Goal: Task Accomplishment & Management: Manage account settings

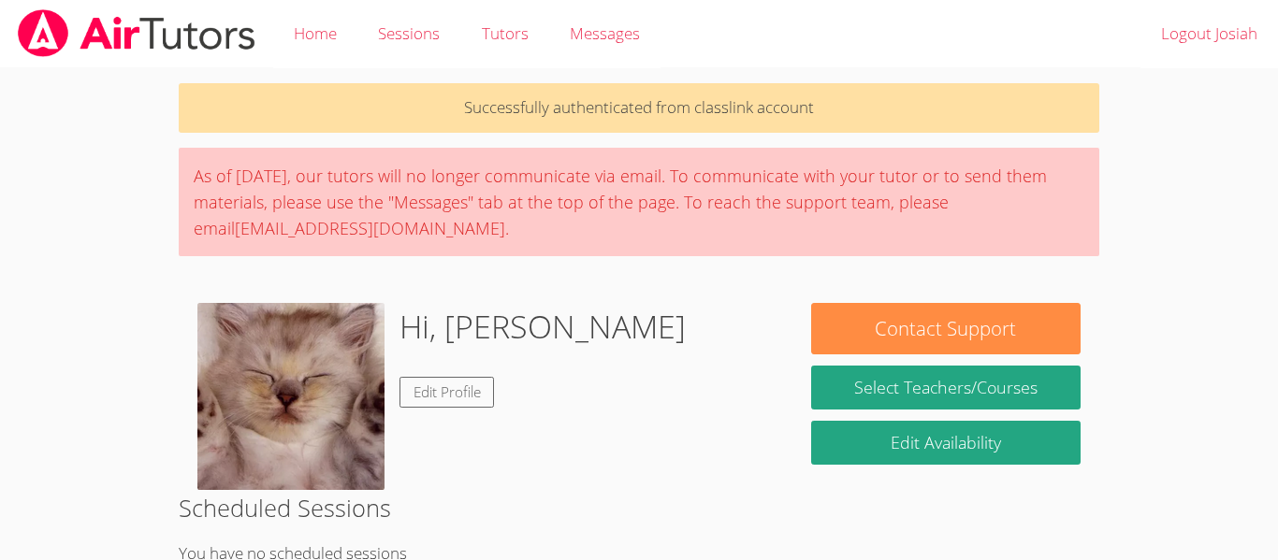
scroll to position [91, 0]
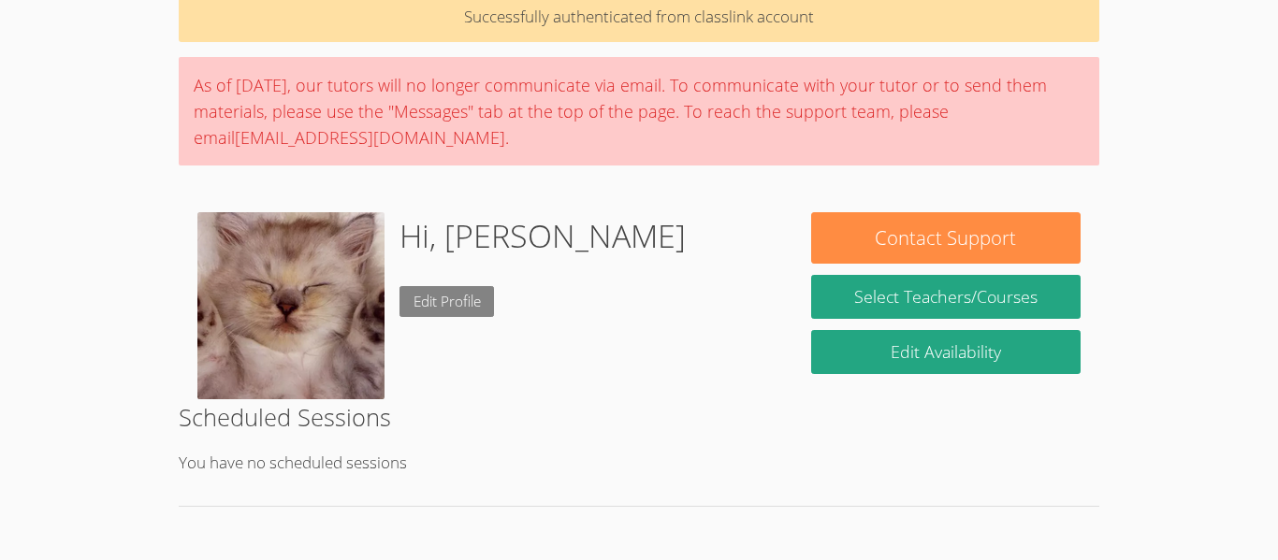
click at [428, 295] on link "Edit Profile" at bounding box center [446, 301] width 95 height 31
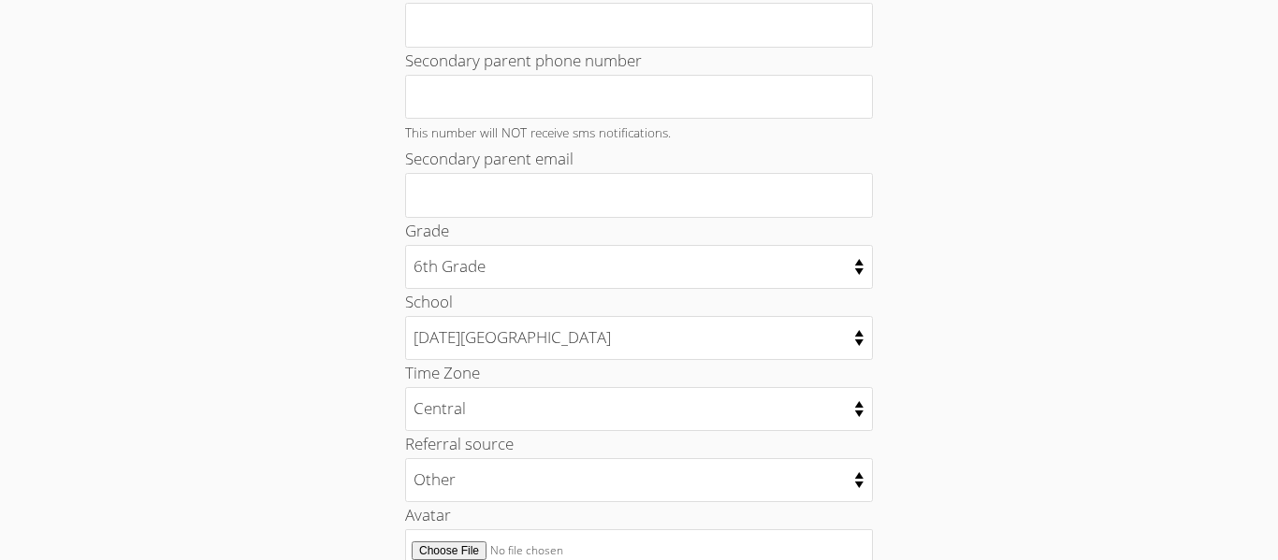
scroll to position [715, 0]
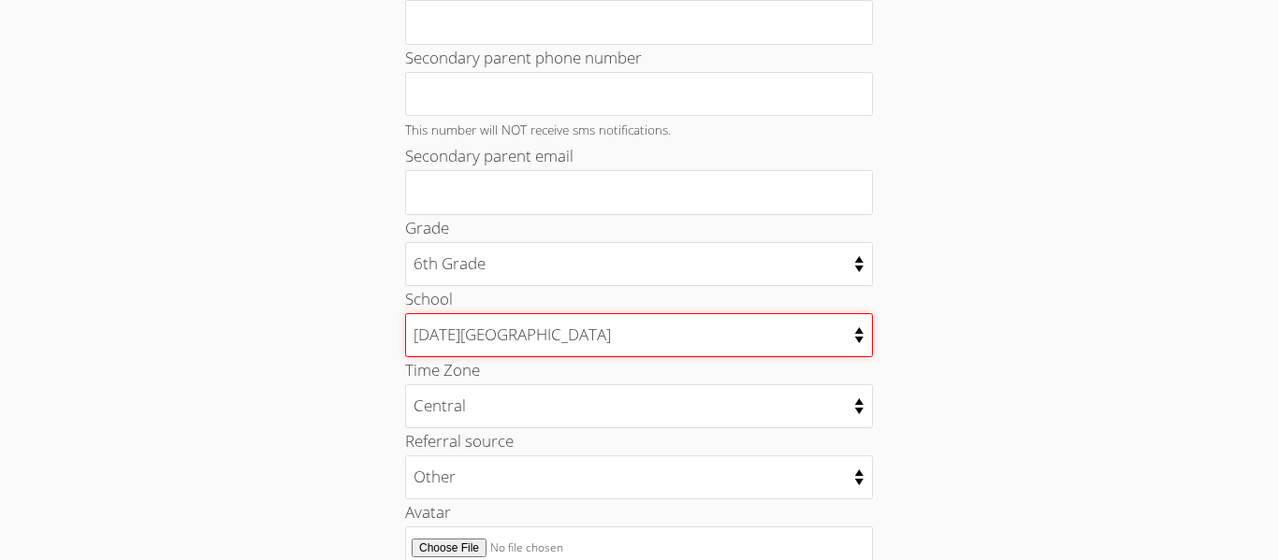
click at [687, 322] on select "002 - [GEOGRAPHIC_DATA] 003 - [GEOGRAPHIC_DATA] 004 - ALTERNATIVE EDUC CENTER 0…" at bounding box center [639, 335] width 468 height 44
select select "2768"
click at [405, 313] on select "002 - [GEOGRAPHIC_DATA] 003 - [GEOGRAPHIC_DATA] 004 - ALTERNATIVE EDUC CENTER 0…" at bounding box center [639, 335] width 468 height 44
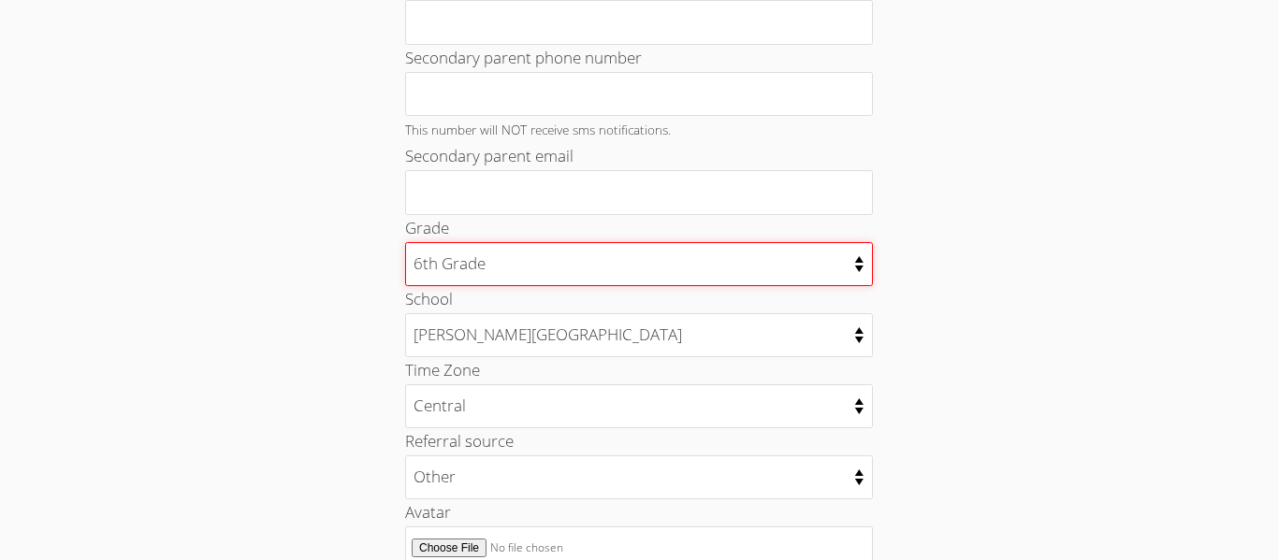
click at [584, 267] on select "Kindergarten 1st Grade 2nd Grade 3rd Grade 4th Grade 5th Grade 6th Grade 7th Gr…" at bounding box center [639, 264] width 468 height 44
select select "8"
click at [405, 242] on select "Kindergarten 1st Grade 2nd Grade 3rd Grade 4th Grade 5th Grade 6th Grade 7th Gr…" at bounding box center [639, 264] width 468 height 44
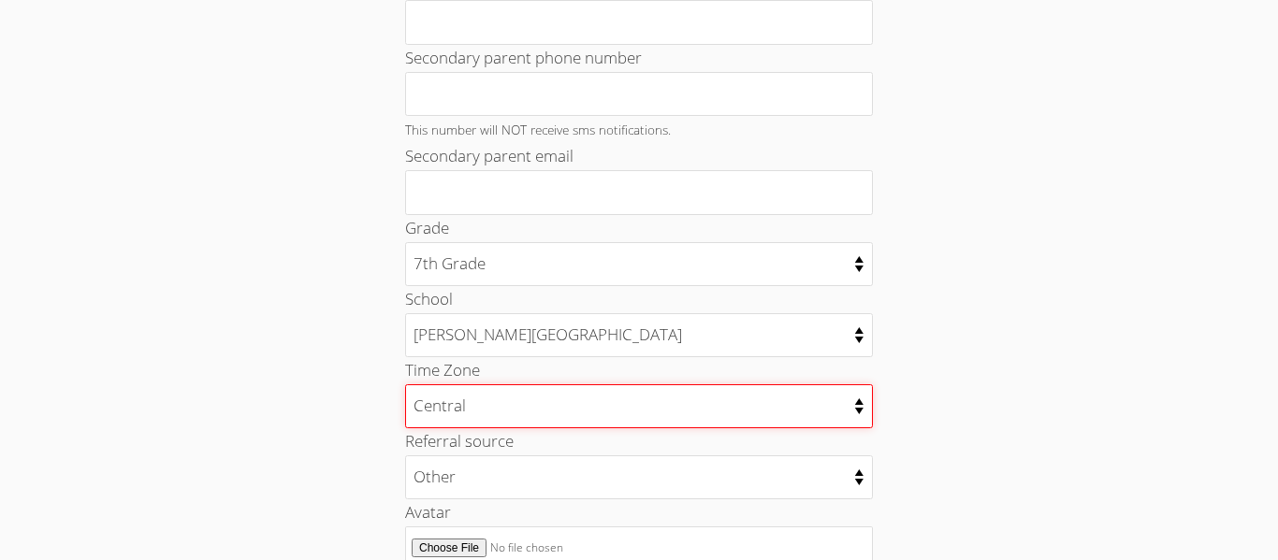
click at [546, 412] on select "[US_STATE] [US_STATE] Pacific [US_STATE][GEOGRAPHIC_DATA] [GEOGRAPHIC_DATA]" at bounding box center [639, 406] width 468 height 44
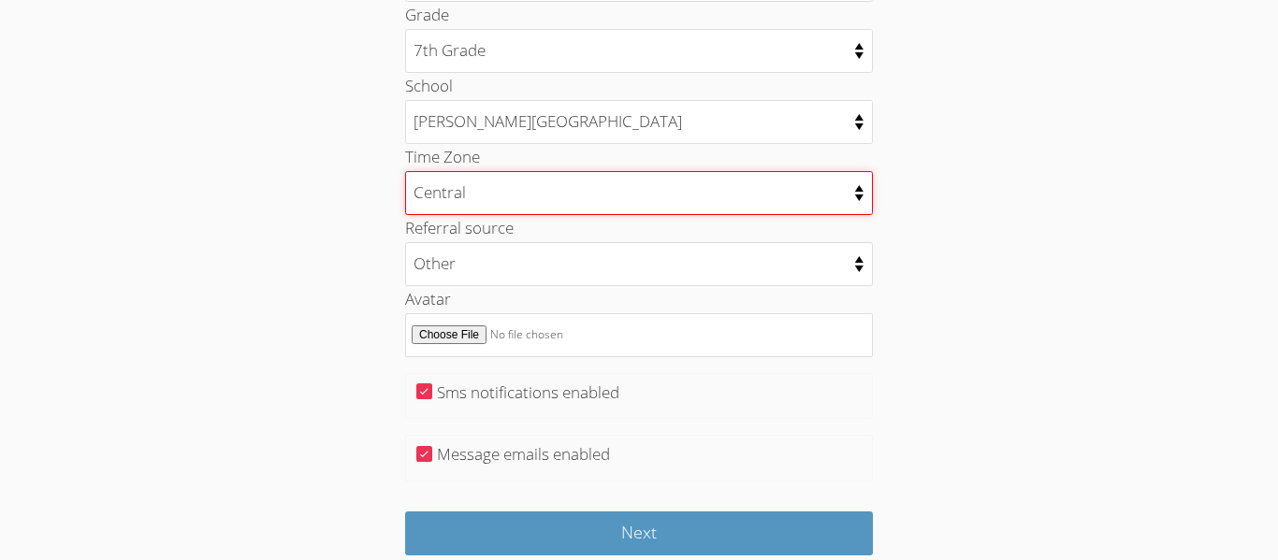
scroll to position [1018, 0]
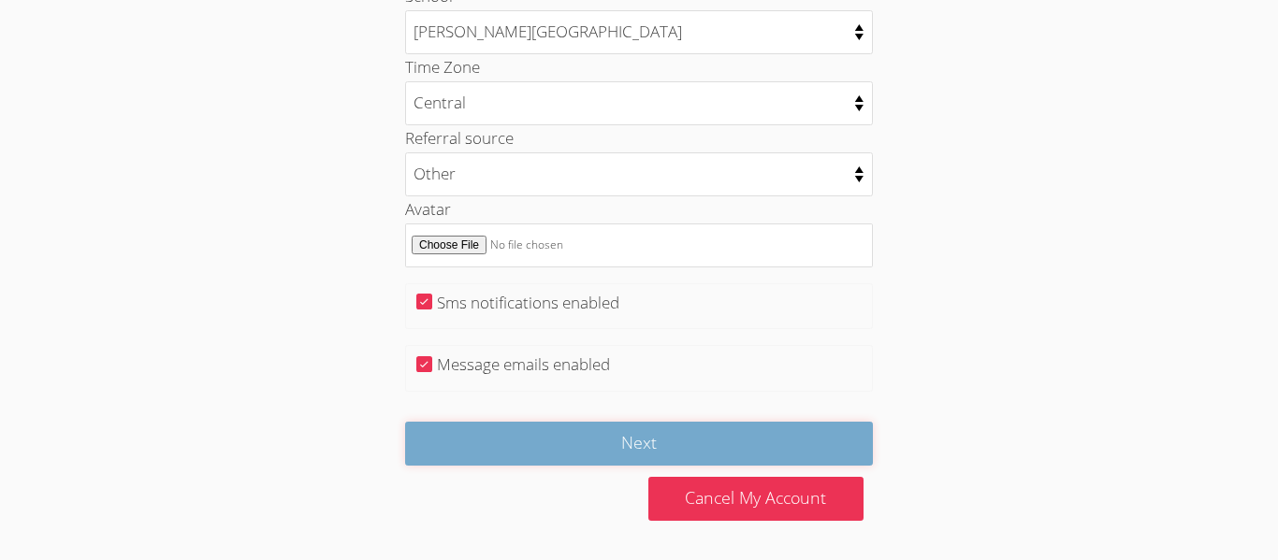
click at [566, 432] on input "Next" at bounding box center [639, 444] width 468 height 44
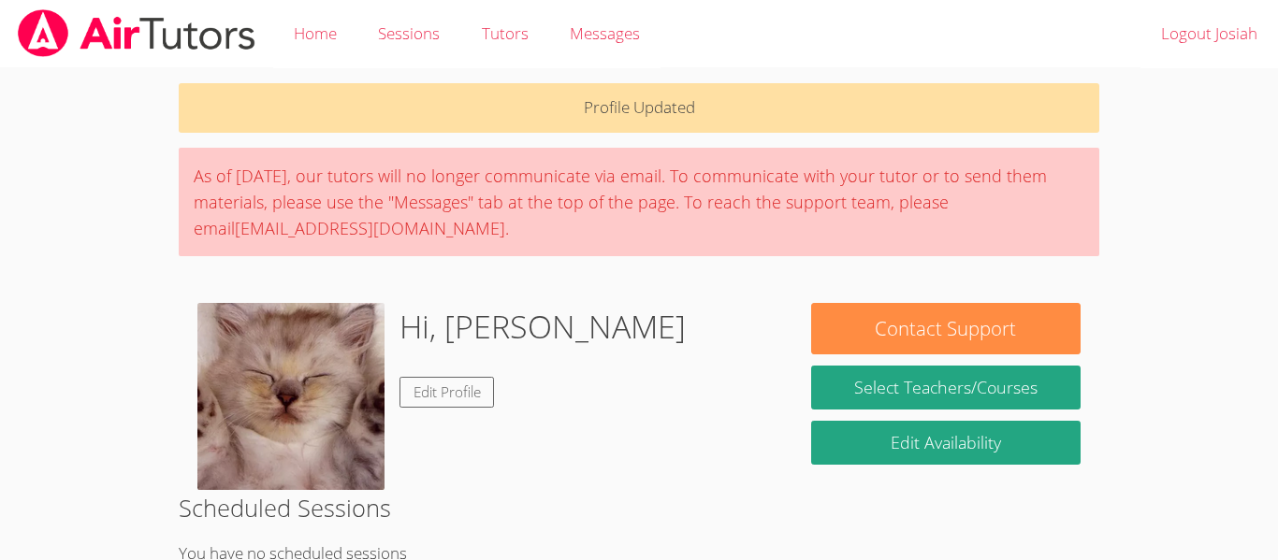
scroll to position [94, 0]
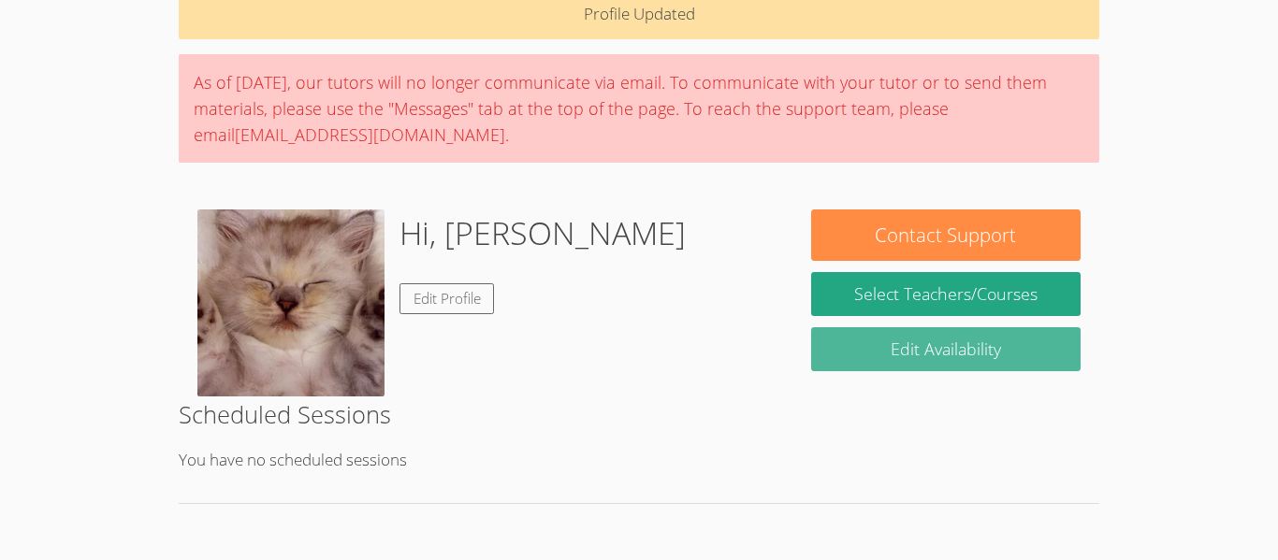
click at [967, 363] on link "Edit Availability" at bounding box center [945, 349] width 269 height 44
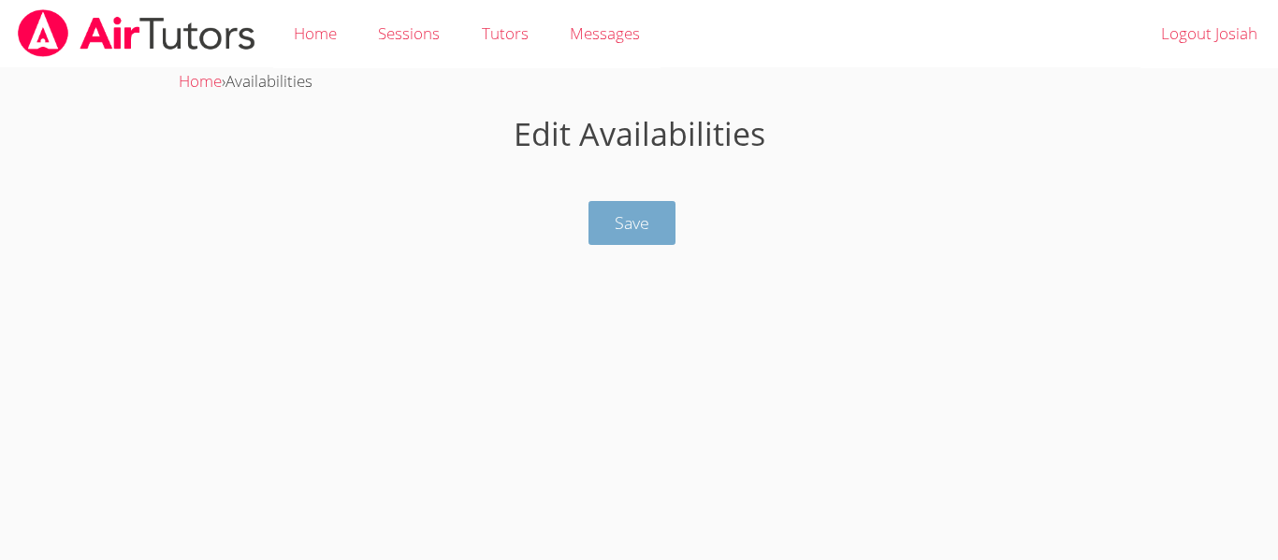
click at [619, 230] on span "Save" at bounding box center [631, 222] width 35 height 22
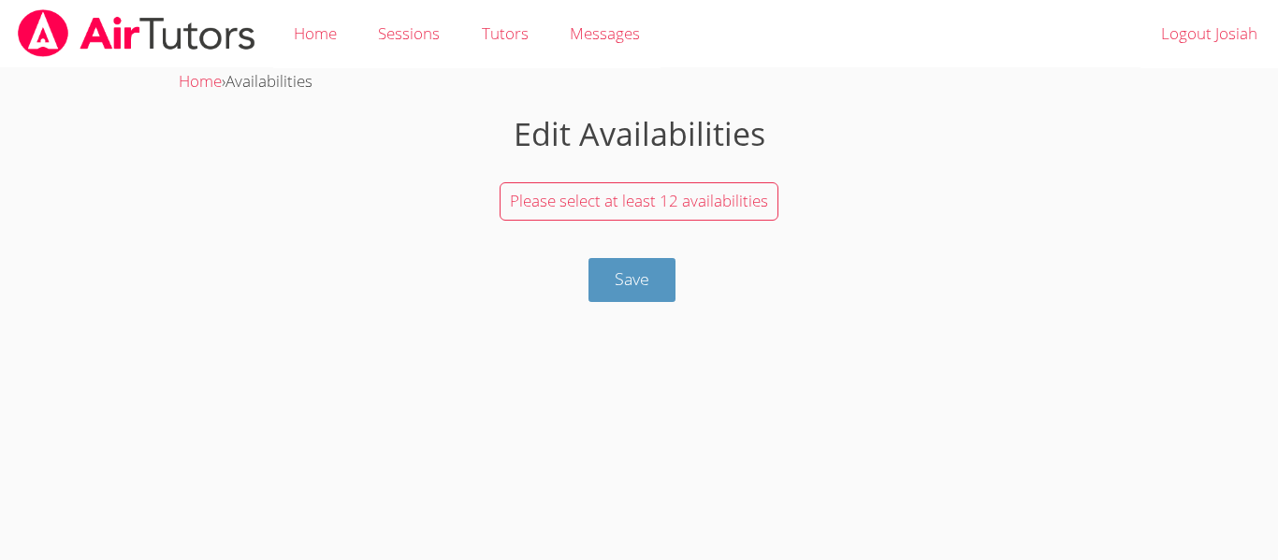
click at [692, 209] on span "Please select at least 12 availabilities" at bounding box center [639, 201] width 258 height 22
click at [558, 317] on body "Home Sessions Tutors Messages Logout Josiah Home › Availabilities Edit Availabi…" at bounding box center [639, 280] width 1278 height 560
click at [663, 255] on form "Edit Availabilities Please select at least 12 availabilities Save" at bounding box center [639, 206] width 920 height 192
click at [663, 268] on button "Save" at bounding box center [631, 280] width 87 height 44
click at [283, 16] on link "Home" at bounding box center [315, 34] width 84 height 68
